Goal: Task Accomplishment & Management: Manage account settings

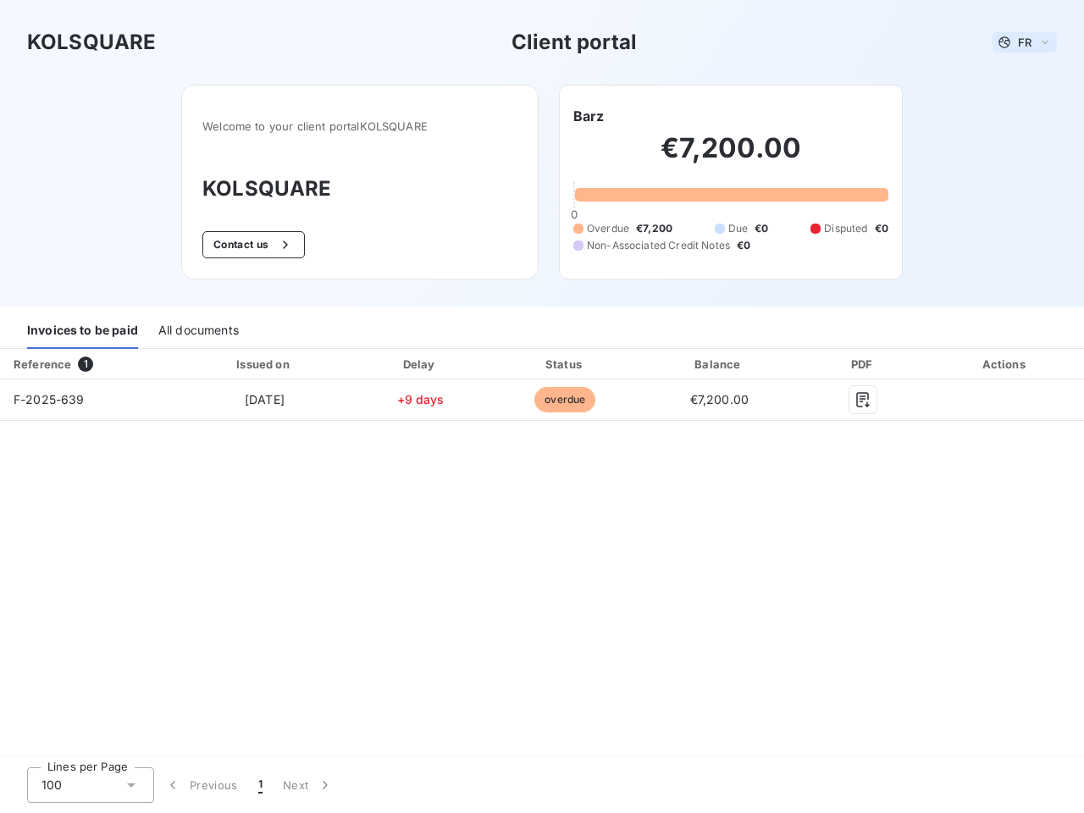
click at [1024, 42] on span "FR" at bounding box center [1025, 43] width 14 height 14
click at [251, 245] on button "Contact us" at bounding box center [253, 244] width 102 height 27
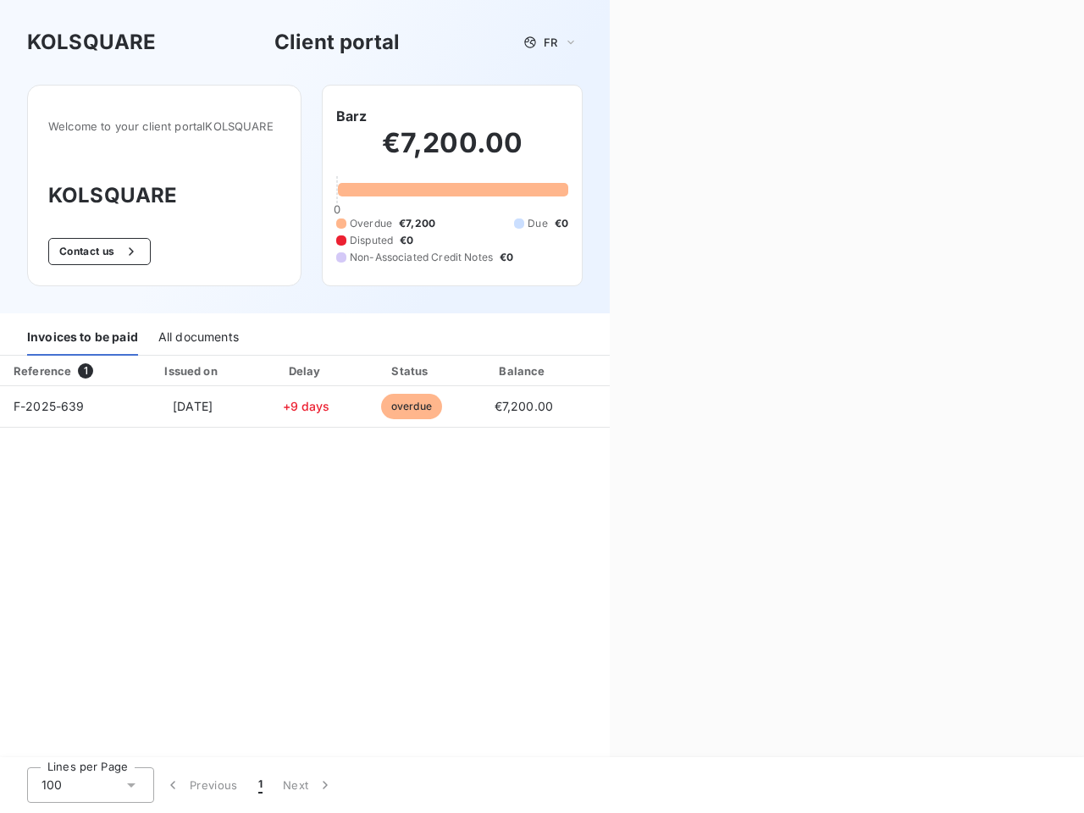
click at [588, 116] on div "Welcome to your client portal KOLSQUARE KOLSQUARE Contact us Barz €7,200.00 0 O…" at bounding box center [304, 199] width 609 height 229
click at [82, 331] on div "Invoices to be paid" at bounding box center [82, 338] width 111 height 36
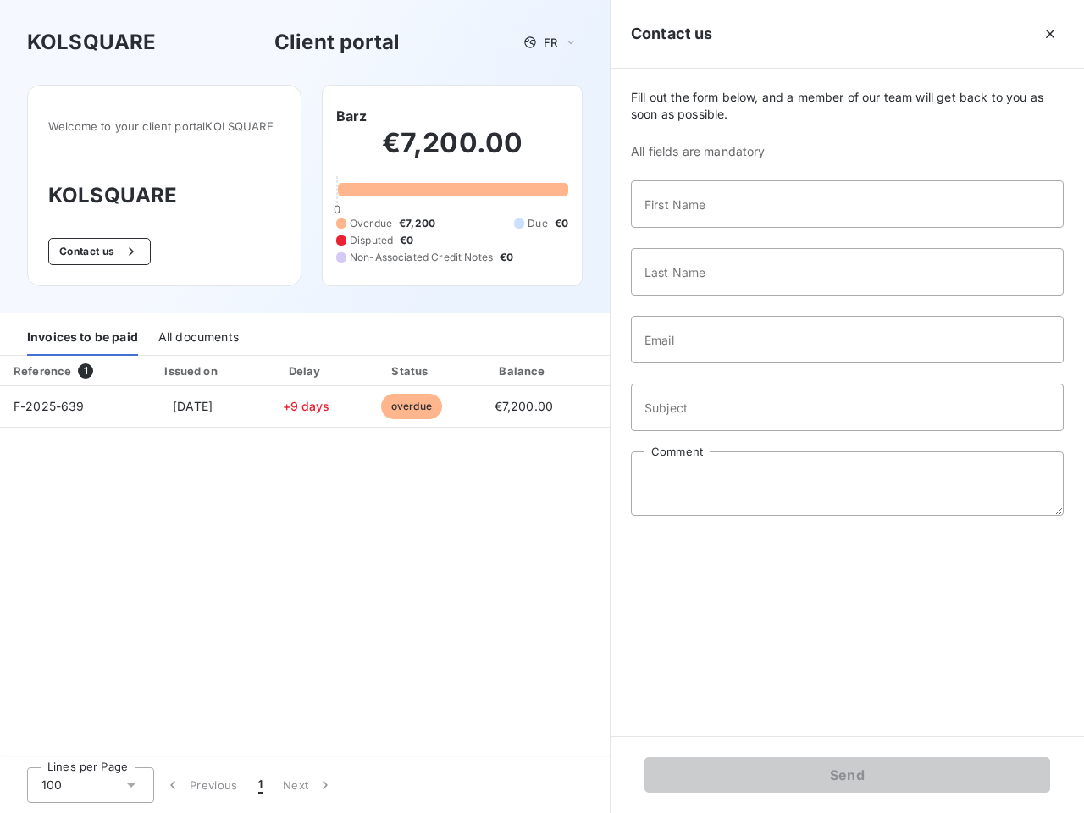
click at [197, 331] on div "All documents" at bounding box center [198, 338] width 80 height 36
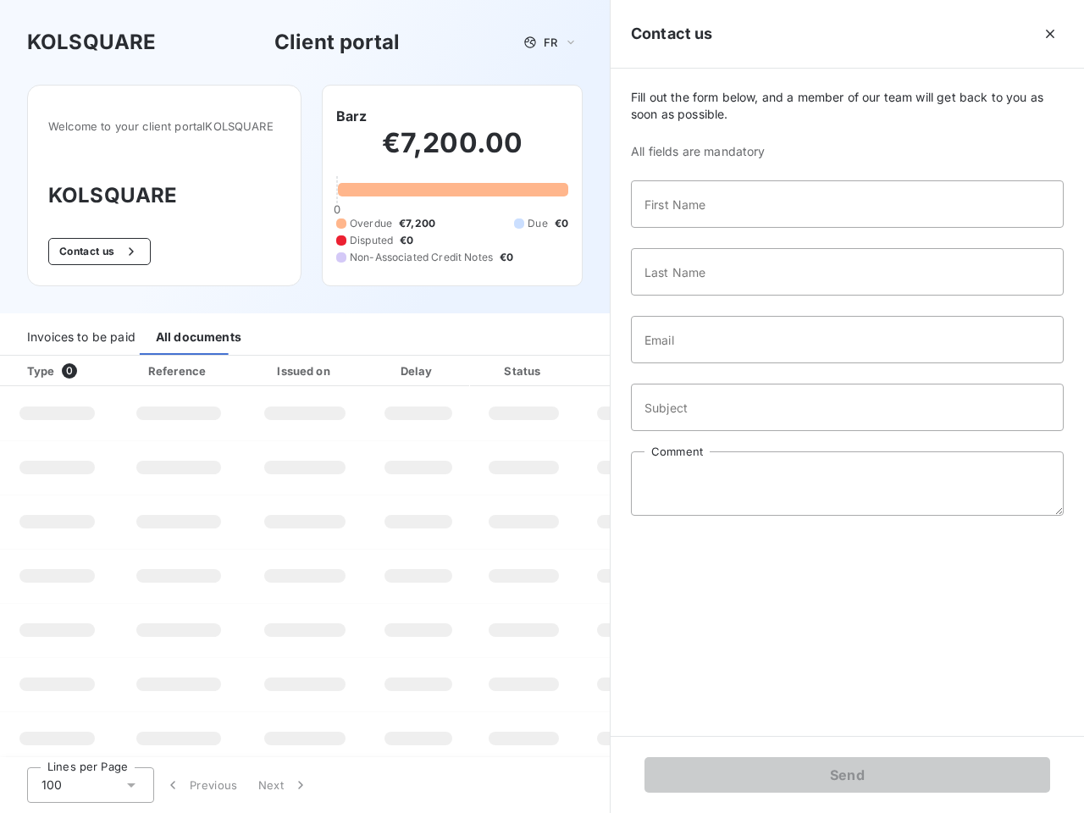
click at [89, 364] on th "Type 0" at bounding box center [57, 371] width 114 height 30
click at [263, 364] on th "Issued on" at bounding box center [305, 371] width 124 height 30
click at [420, 364] on th "Delay" at bounding box center [418, 371] width 103 height 30
click at [565, 364] on th "Status" at bounding box center [524, 371] width 108 height 30
click at [719, 364] on div "Fill out the form below, and a member of our team will get back to you as soon …" at bounding box center [846, 402] width 473 height 667
